Goal: Information Seeking & Learning: Learn about a topic

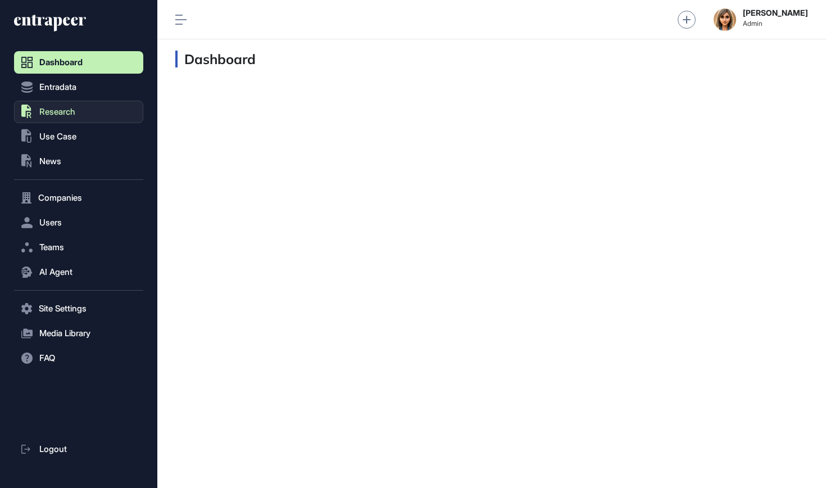
click at [56, 109] on span "Research" at bounding box center [57, 111] width 36 height 9
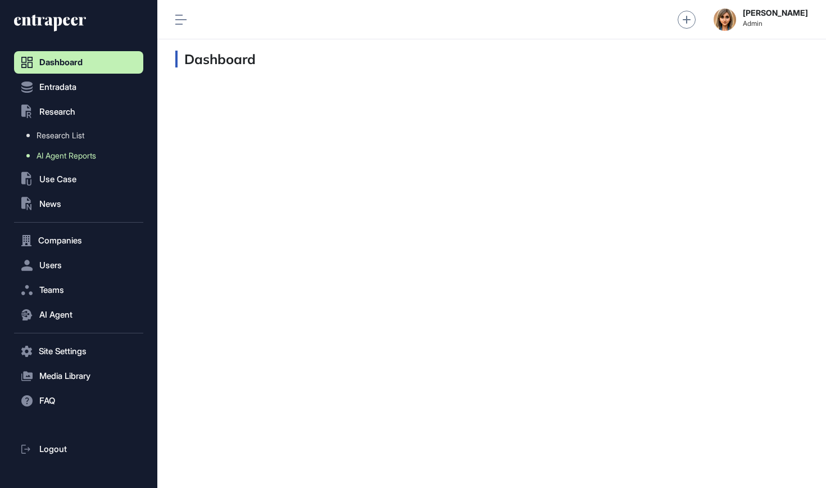
click at [54, 161] on link "AI Agent Reports" at bounding box center [82, 156] width 124 height 20
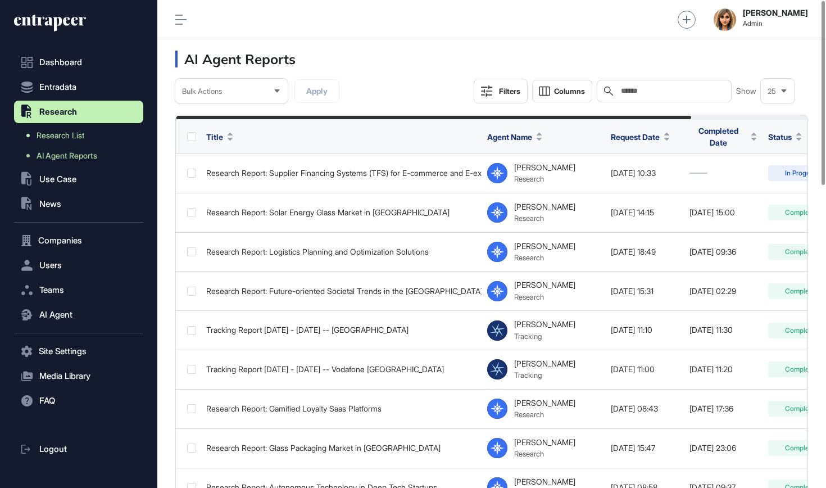
click at [56, 132] on span "Research List" at bounding box center [61, 135] width 48 height 9
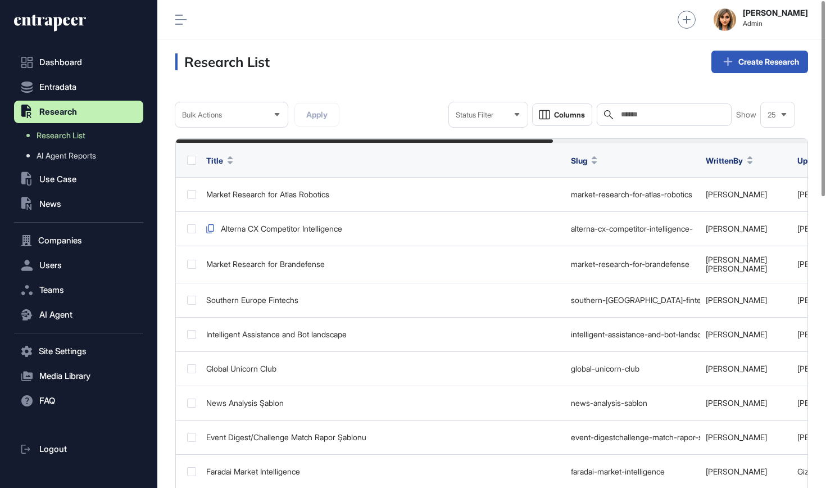
click at [635, 110] on input "text" at bounding box center [672, 114] width 105 height 9
type input "*"
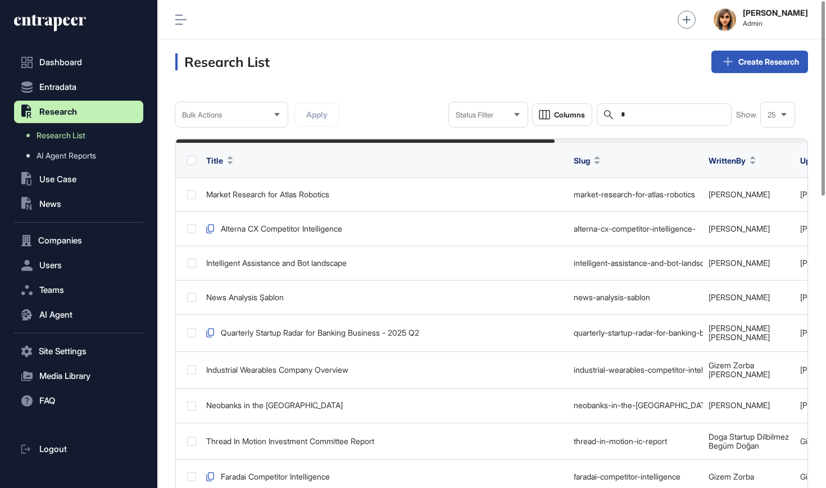
type input "**"
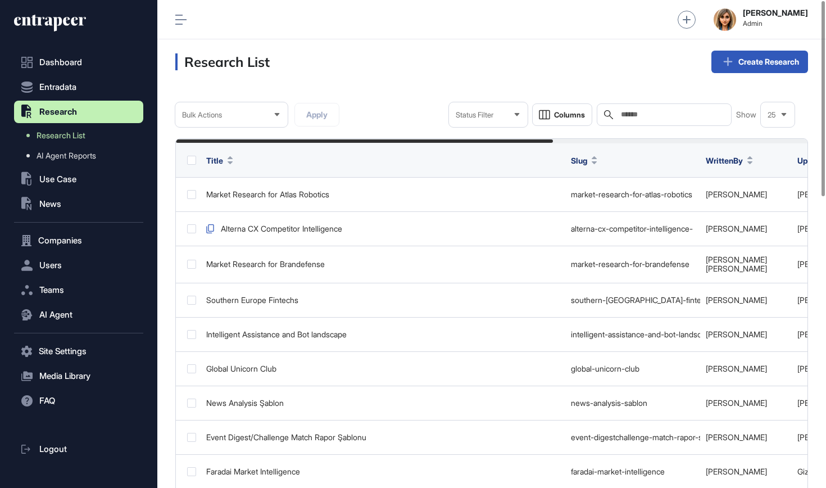
click at [633, 115] on input "text" at bounding box center [672, 114] width 105 height 9
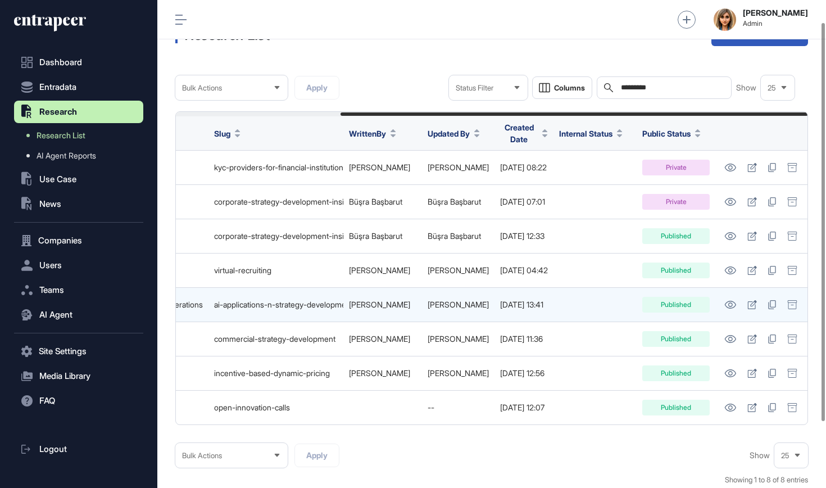
scroll to position [0, 221]
type input "********"
click at [727, 301] on icon at bounding box center [730, 305] width 11 height 8
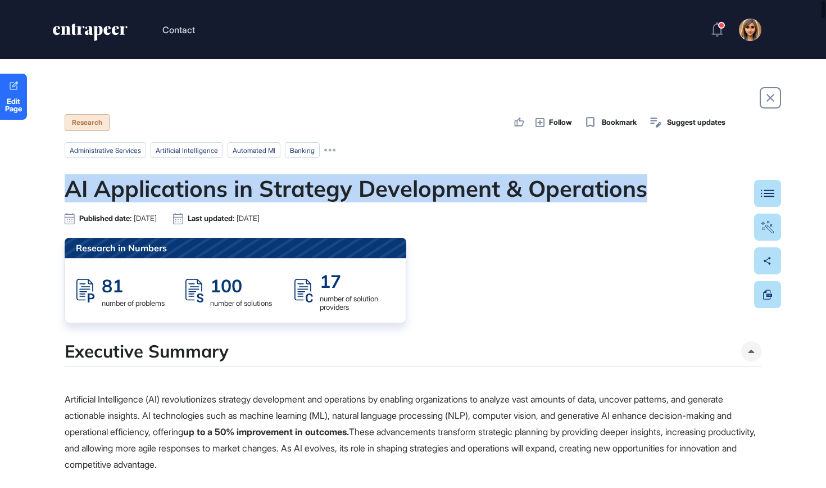
drag, startPoint x: 678, startPoint y: 193, endPoint x: 2, endPoint y: 193, distance: 676.6
copy h1 "AI Applications in Strategy Development & Operations"
